Goal: Information Seeking & Learning: Learn about a topic

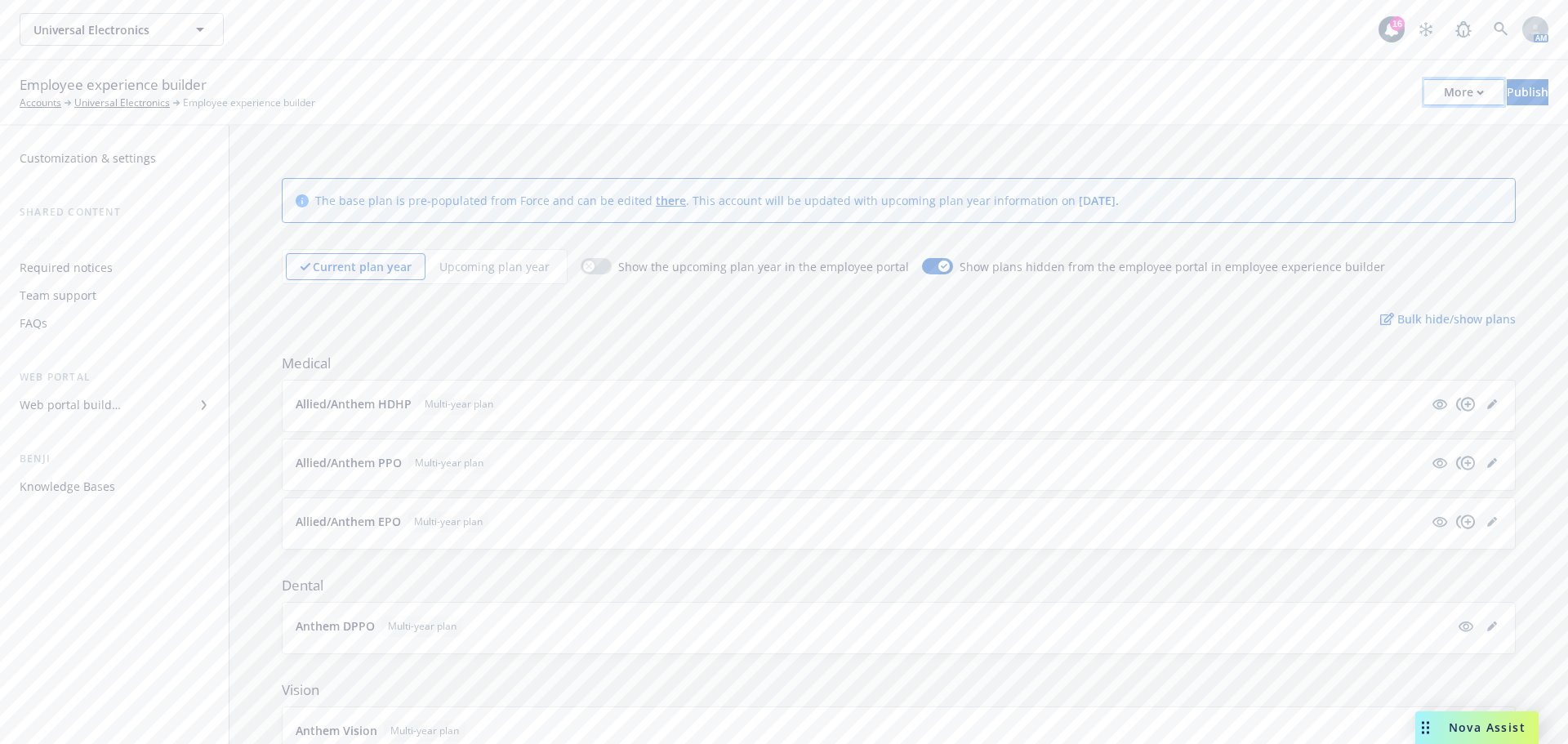
click at [1444, 91] on div "More" at bounding box center [1464, 92] width 40 height 25
click at [1245, 157] on link "Copy portal link" at bounding box center [1328, 162] width 242 height 33
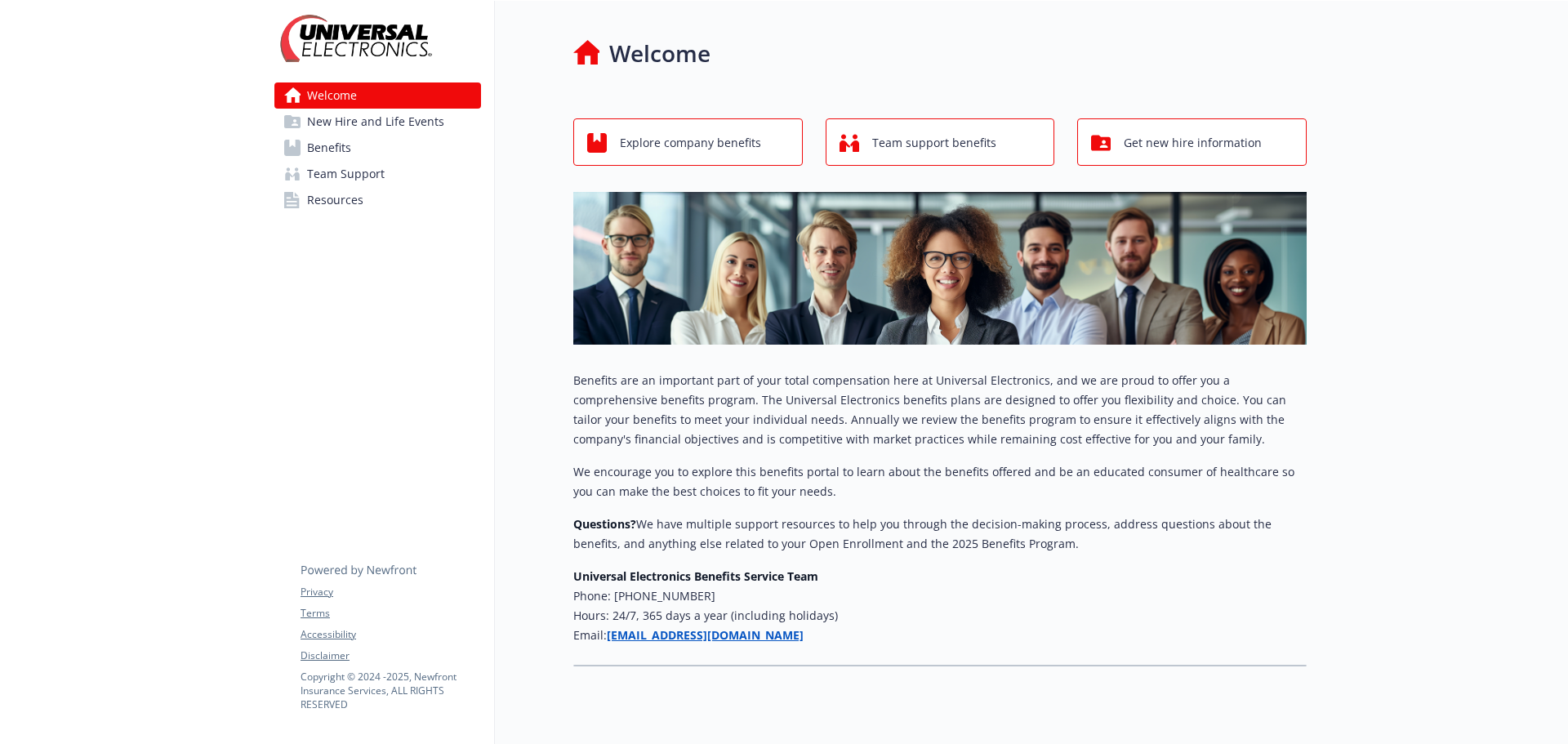
click at [384, 122] on span "New Hire and Life Events" at bounding box center [375, 122] width 137 height 26
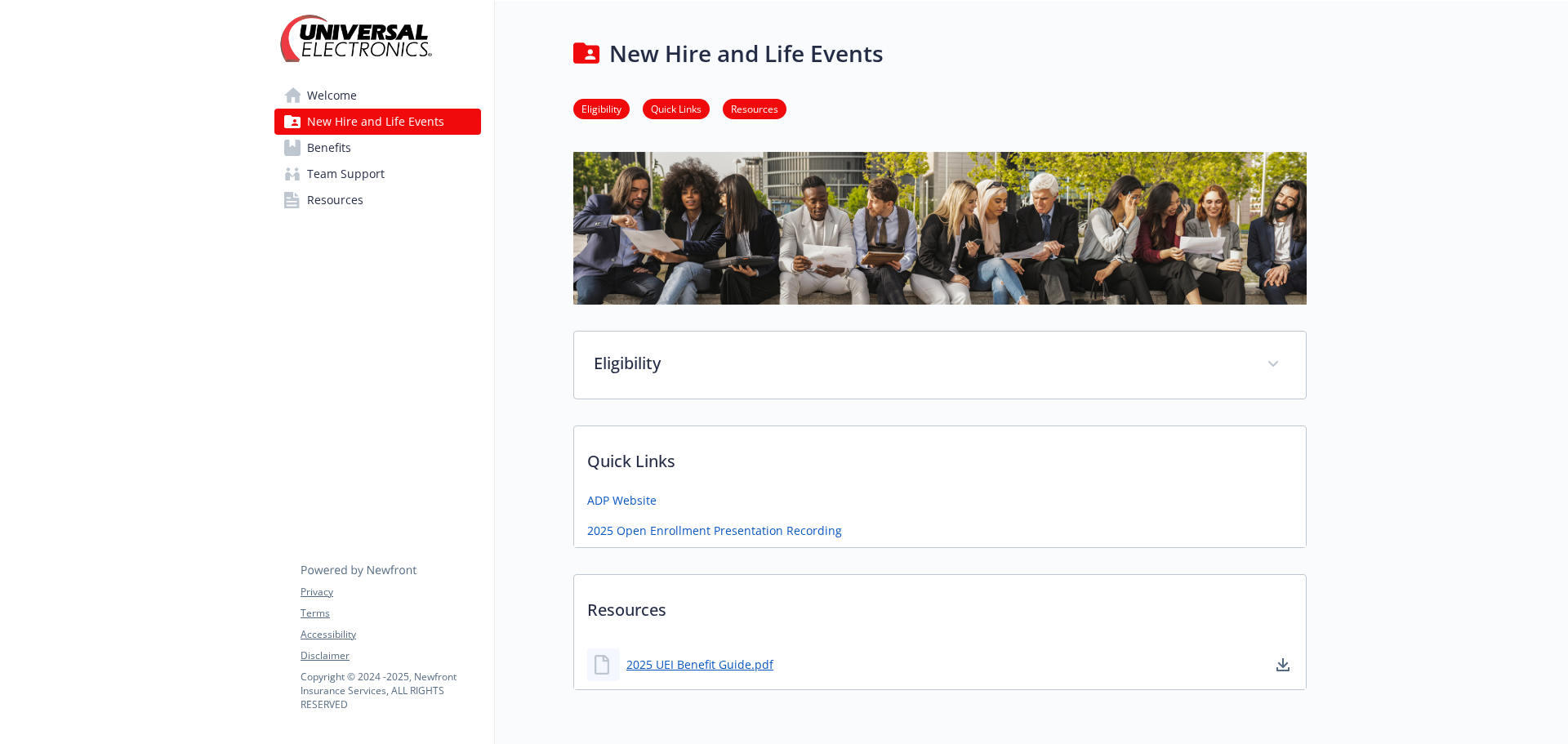
click at [320, 150] on span "Benefits" at bounding box center [329, 147] width 44 height 26
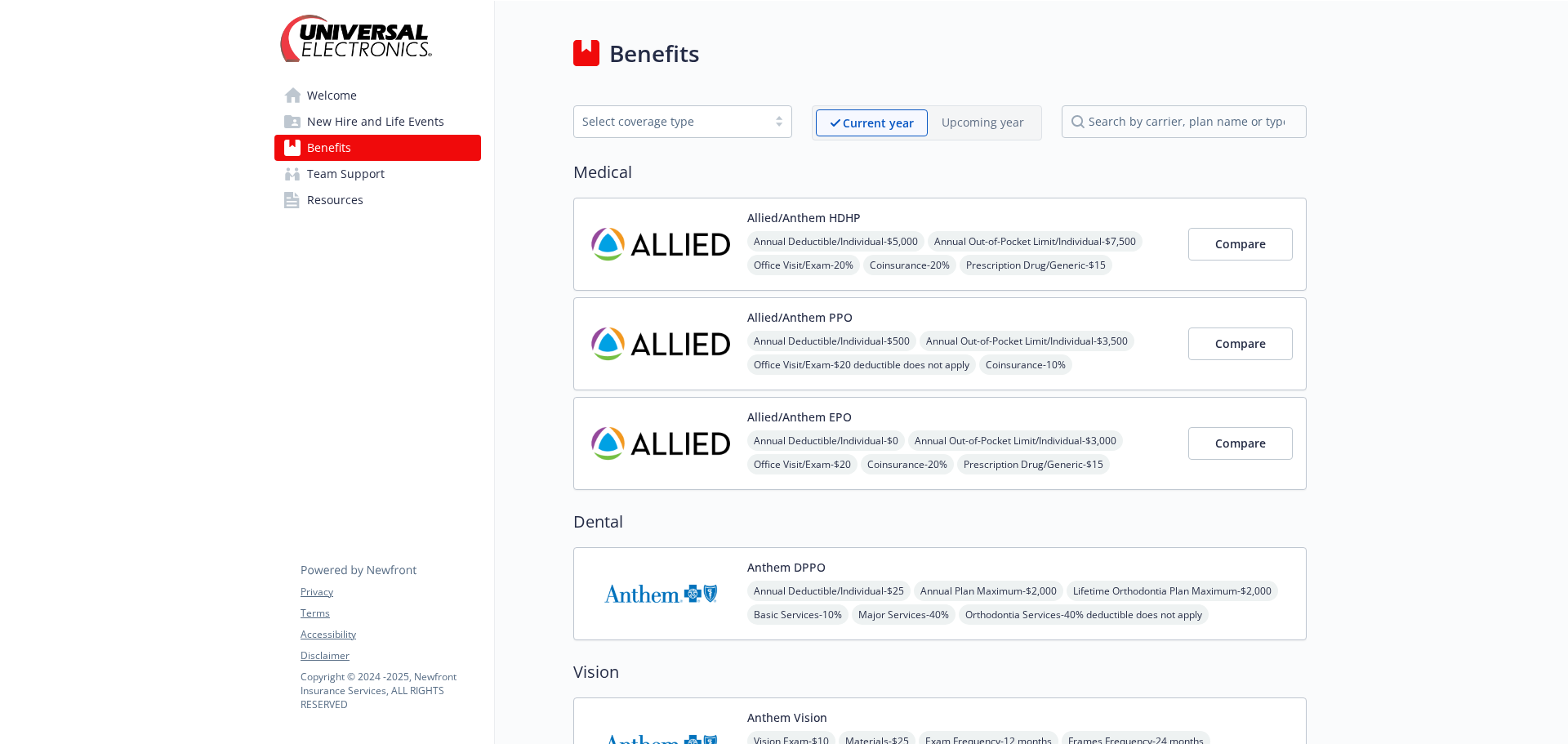
click at [374, 177] on span "Team Support" at bounding box center [345, 174] width 77 height 26
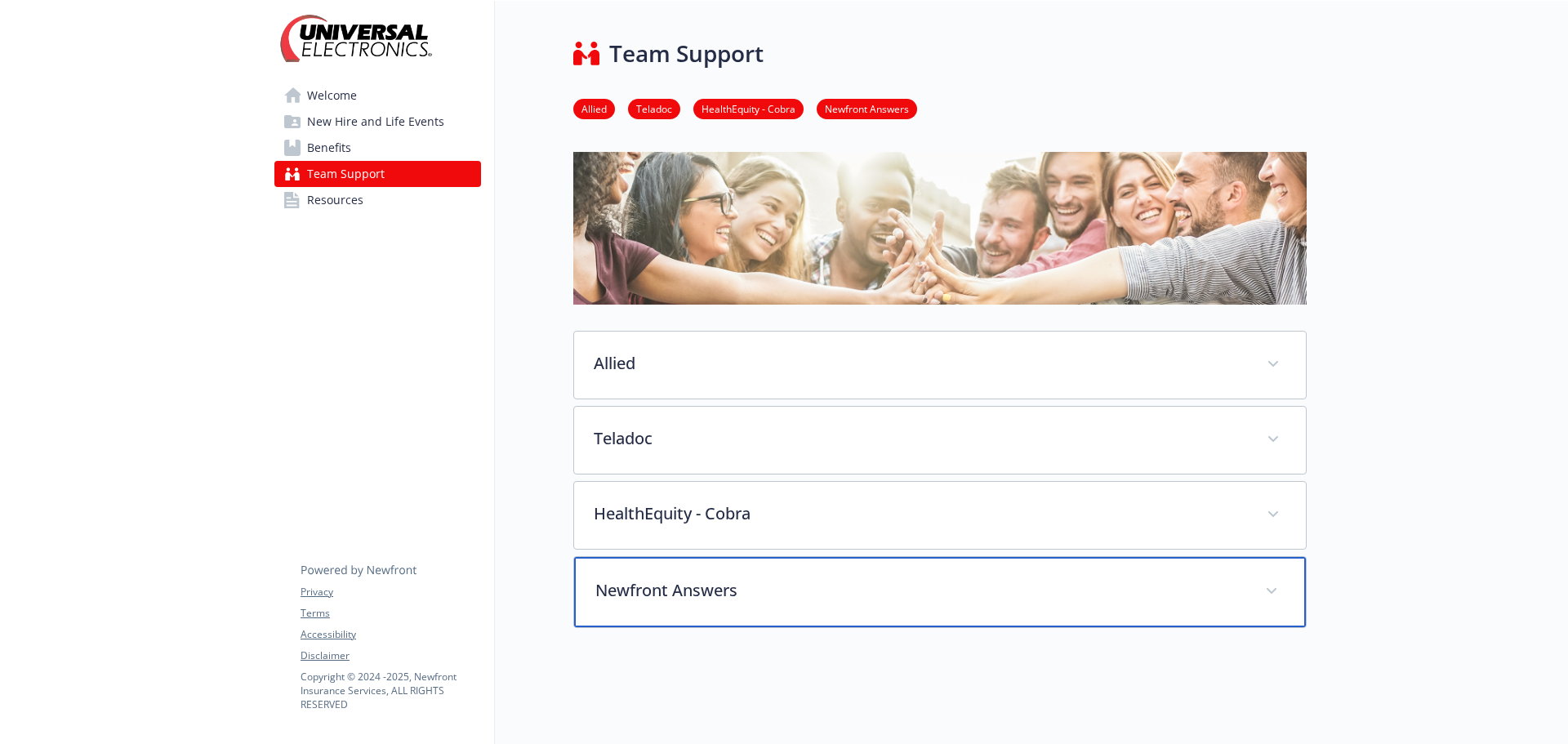
click at [769, 615] on div "Newfront Answers" at bounding box center [940, 591] width 732 height 70
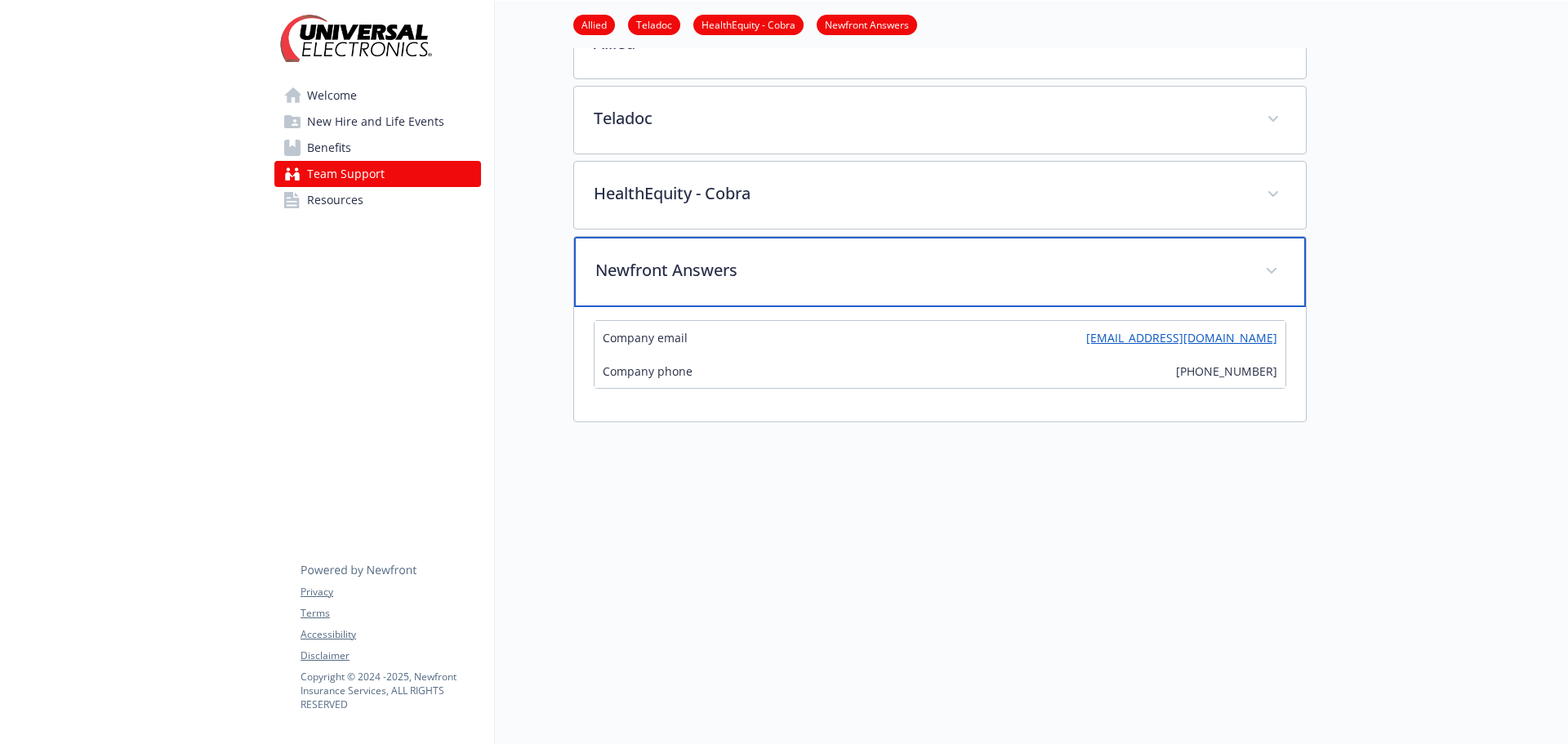
scroll to position [327, 0]
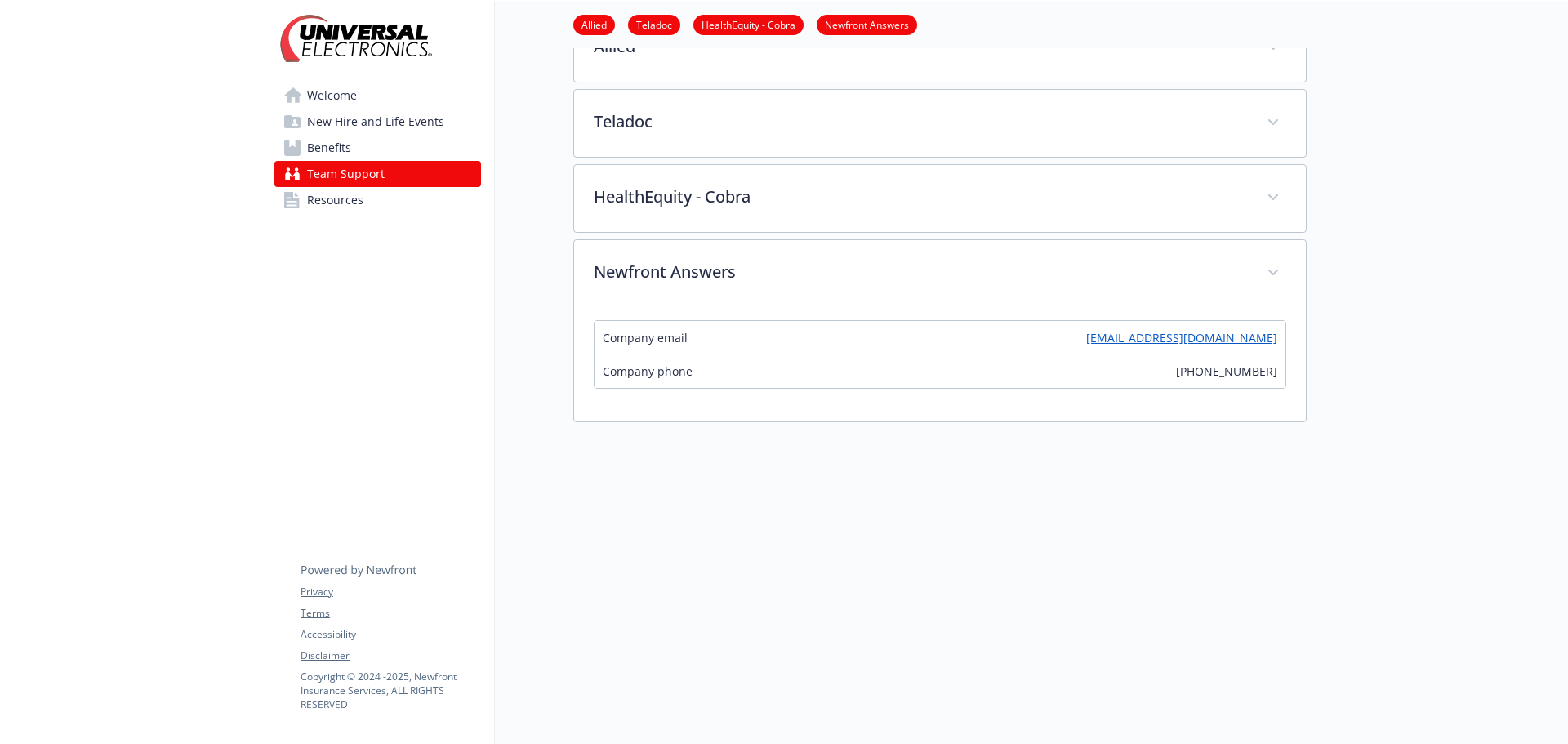
click at [345, 191] on span "Resources" at bounding box center [335, 200] width 56 height 26
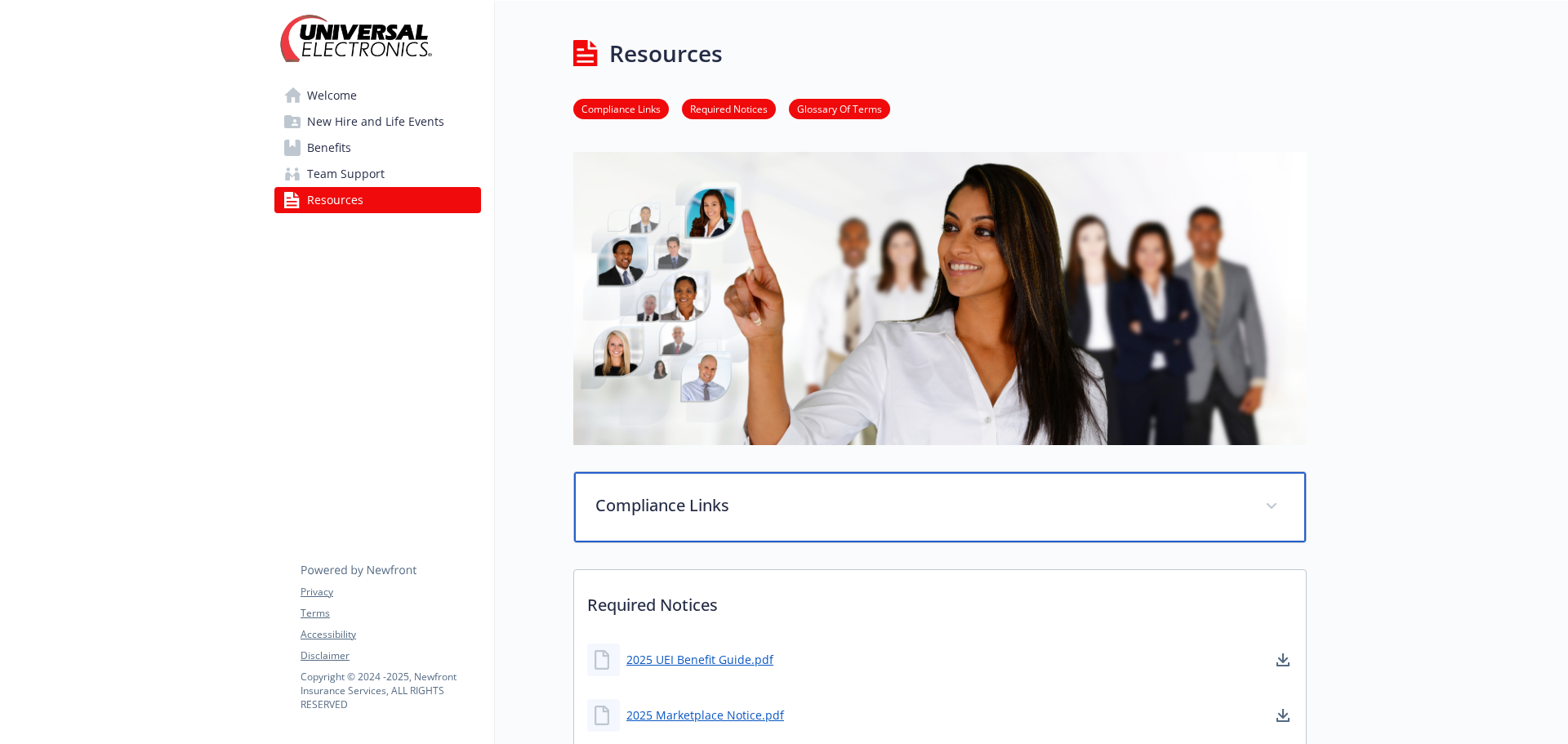
click at [892, 490] on div "Compliance Links" at bounding box center [940, 507] width 732 height 70
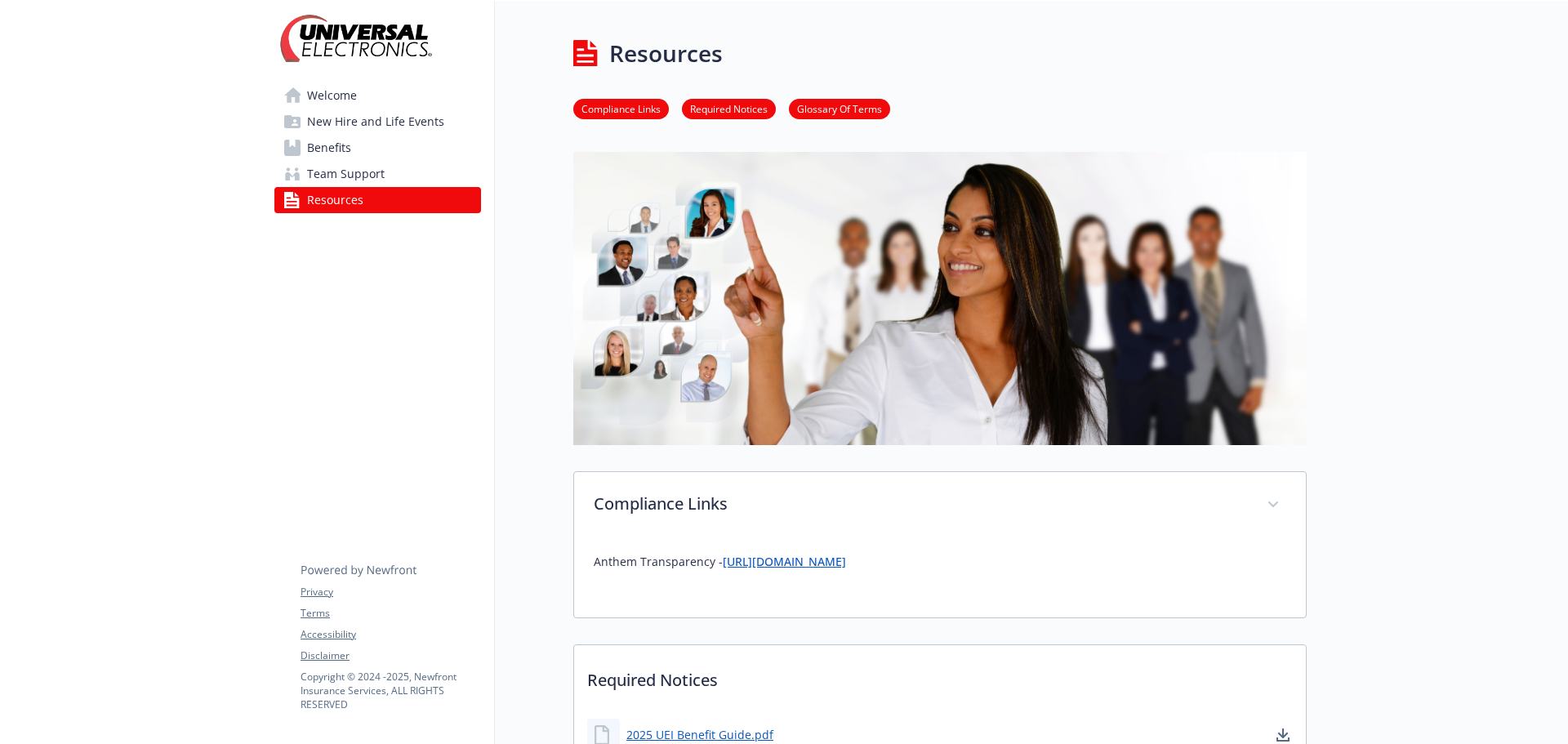
click at [331, 88] on span "Welcome" at bounding box center [331, 95] width 50 height 26
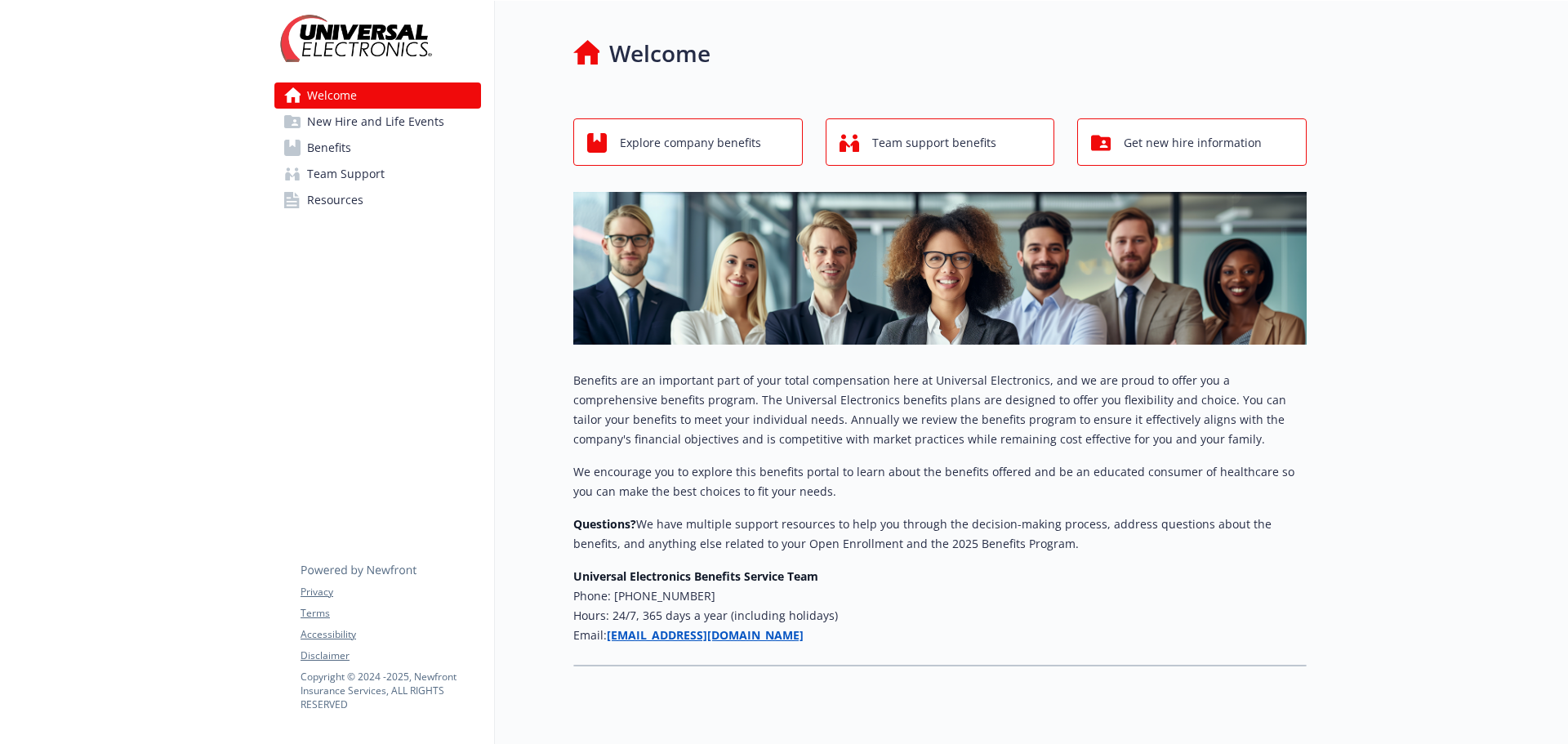
click at [353, 199] on span "Resources" at bounding box center [335, 200] width 56 height 26
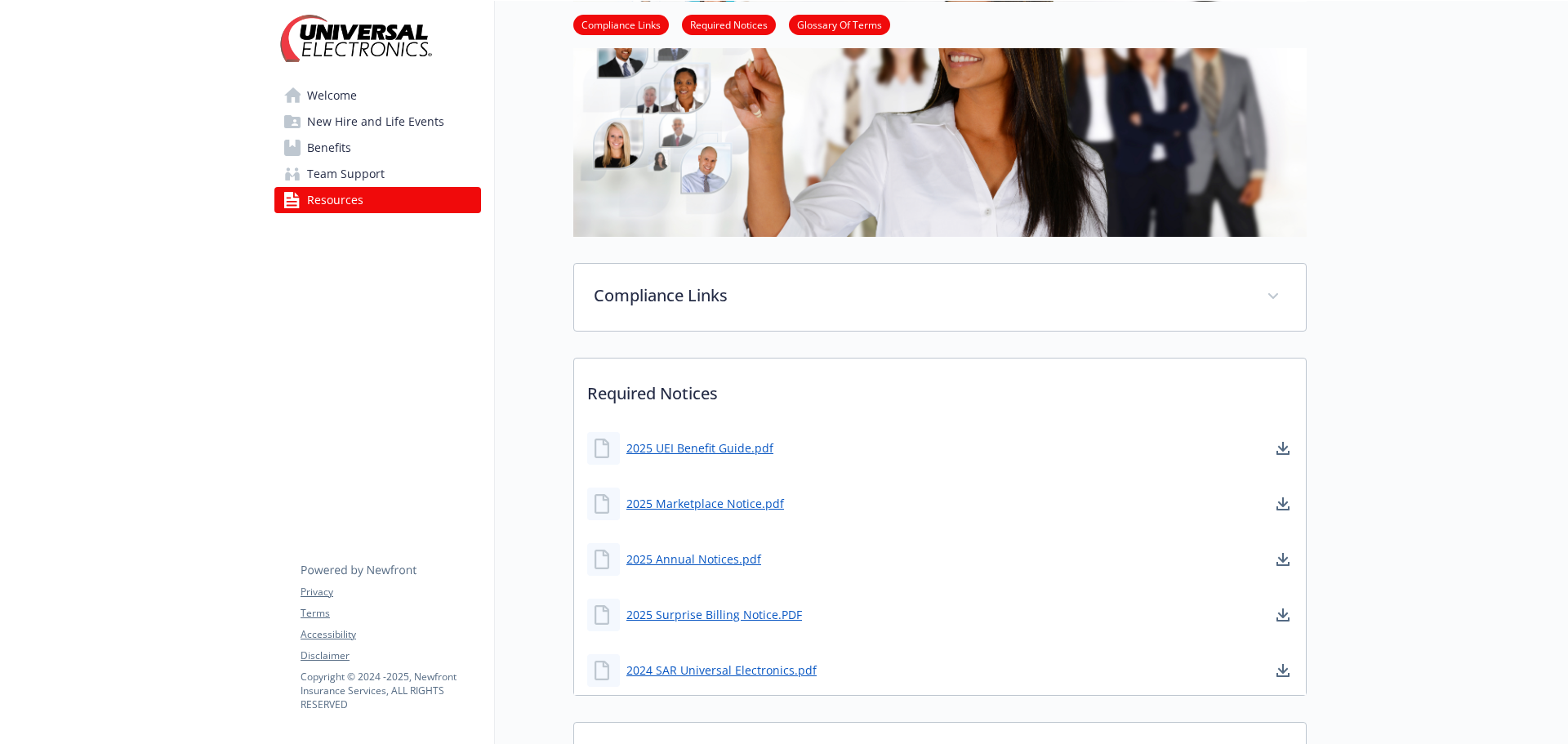
scroll to position [491, 0]
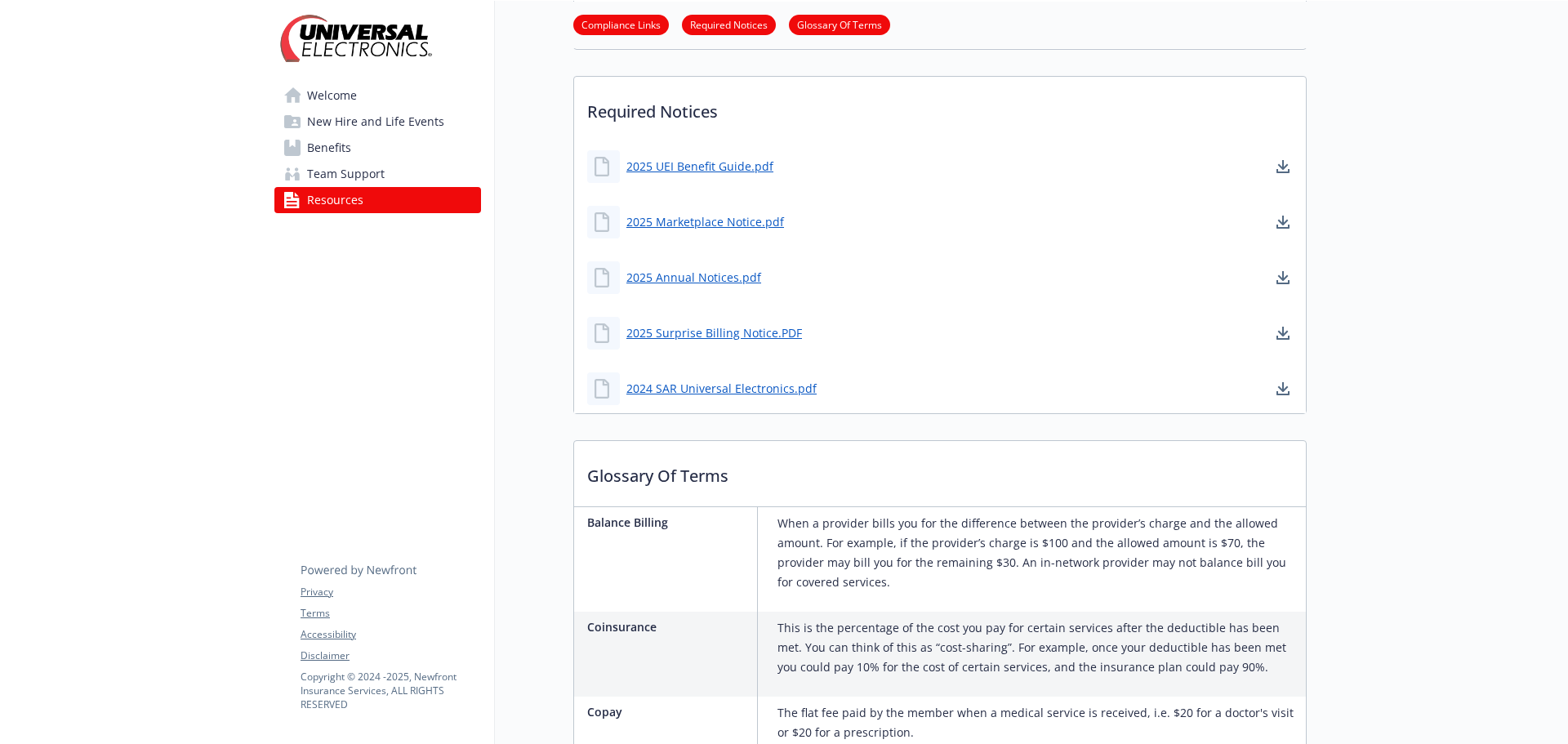
click at [328, 181] on span "Team Support" at bounding box center [345, 174] width 77 height 26
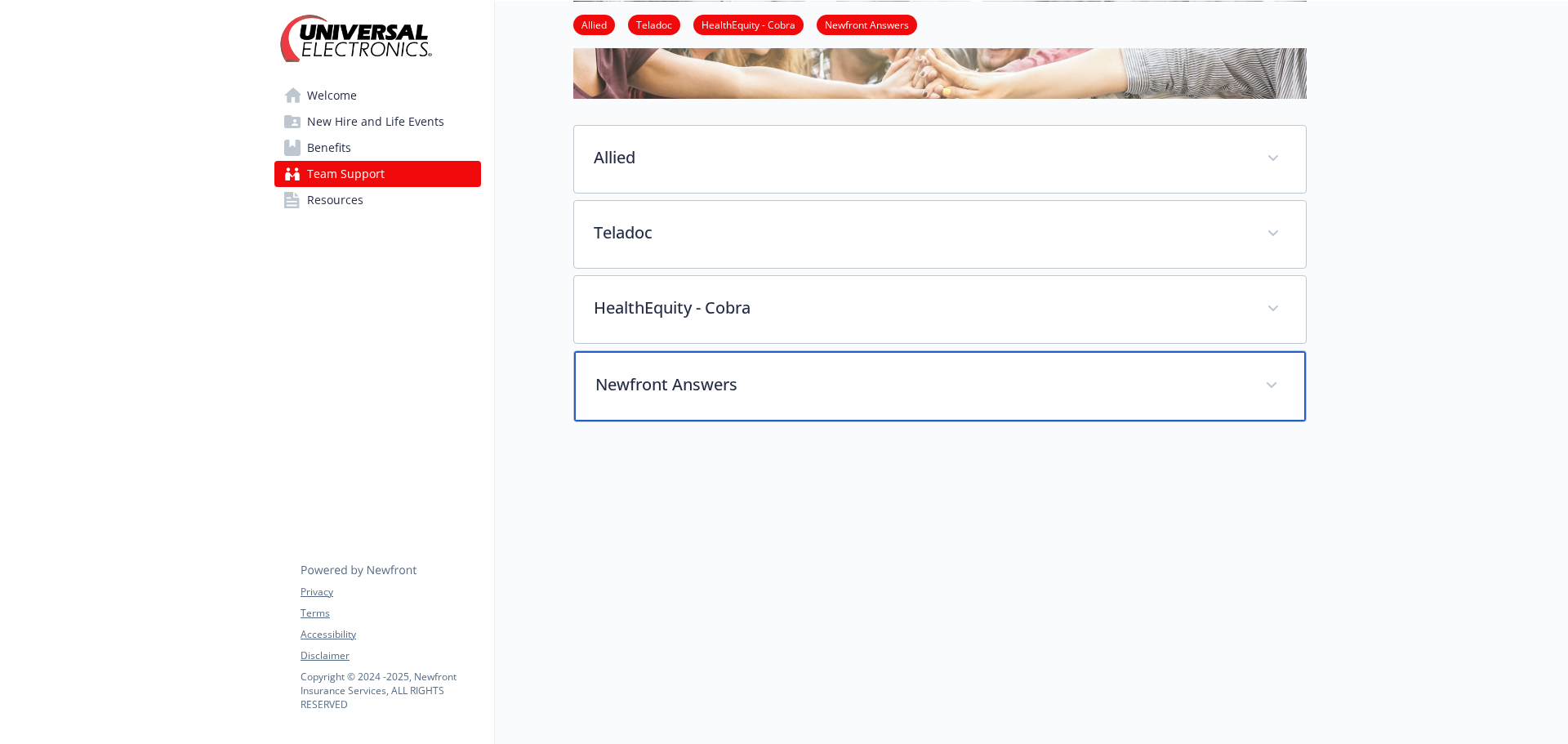
scroll to position [218, 0]
click at [780, 380] on p "Newfront Answers" at bounding box center [921, 384] width 650 height 25
